Goal: Transaction & Acquisition: Download file/media

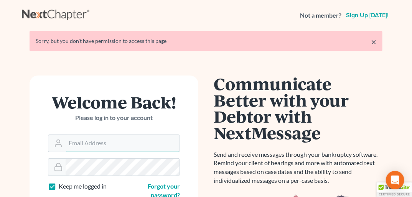
type input "[PERSON_NAME][EMAIL_ADDRESS][DOMAIN_NAME]"
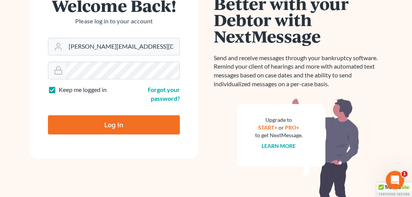
click at [97, 122] on input "Log In" at bounding box center [114, 124] width 132 height 19
type input "Thinking..."
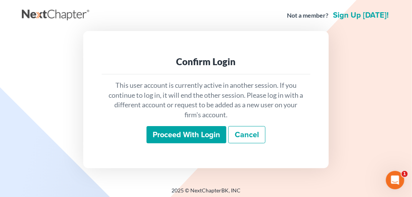
click at [195, 137] on input "Proceed with login" at bounding box center [186, 135] width 80 height 18
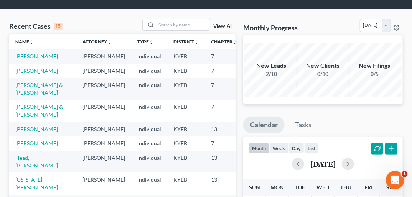
scroll to position [51, 0]
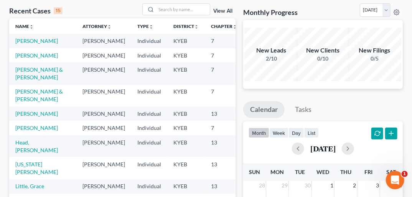
click at [406, 104] on div "Monthly Progress Bankruptcy Bankruptcy October 2025 September 2025 August 2025 …" at bounding box center [322, 192] width 167 height 379
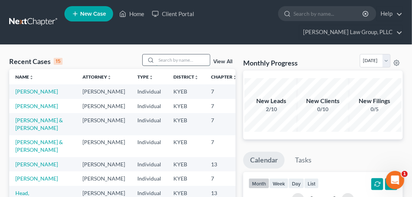
click at [176, 54] on input "search" at bounding box center [183, 59] width 54 height 11
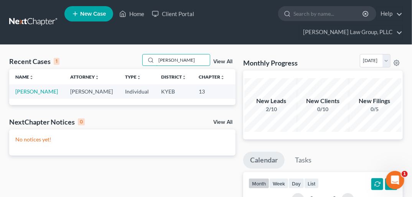
type input "groves"
click at [34, 84] on td "Groves, Robert" at bounding box center [36, 91] width 55 height 14
click at [26, 88] on link "Groves, Robert" at bounding box center [36, 91] width 43 height 7
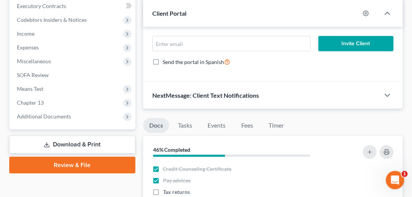
scroll to position [239, 0]
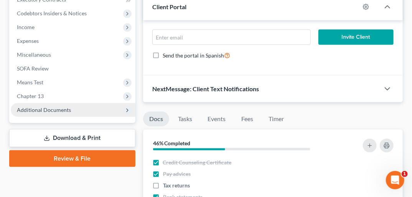
click at [60, 107] on span "Additional Documents" at bounding box center [44, 110] width 54 height 7
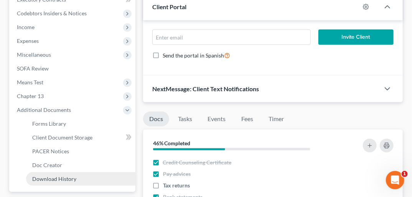
click at [77, 172] on link "Download History" at bounding box center [80, 179] width 109 height 14
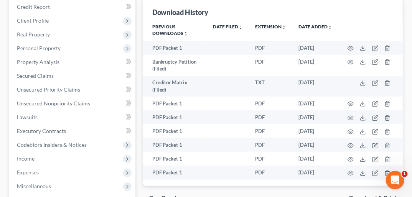
scroll to position [103, 0]
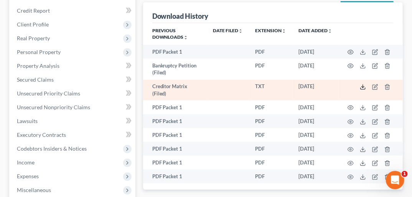
click at [363, 87] on polyline at bounding box center [362, 87] width 3 height 1
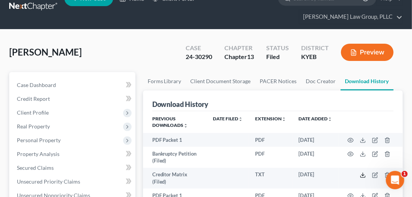
scroll to position [0, 0]
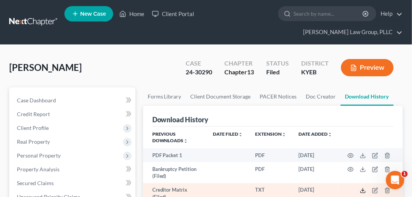
click at [363, 187] on icon at bounding box center [362, 190] width 6 height 6
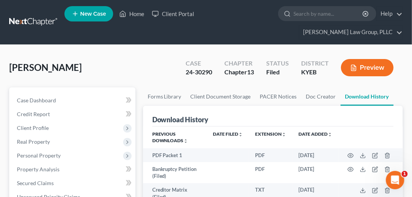
click at [401, 63] on div "Preview" at bounding box center [369, 68] width 68 height 23
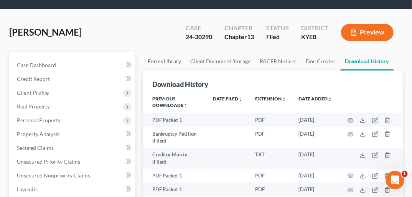
scroll to position [31, 0]
